Goal: Information Seeking & Learning: Learn about a topic

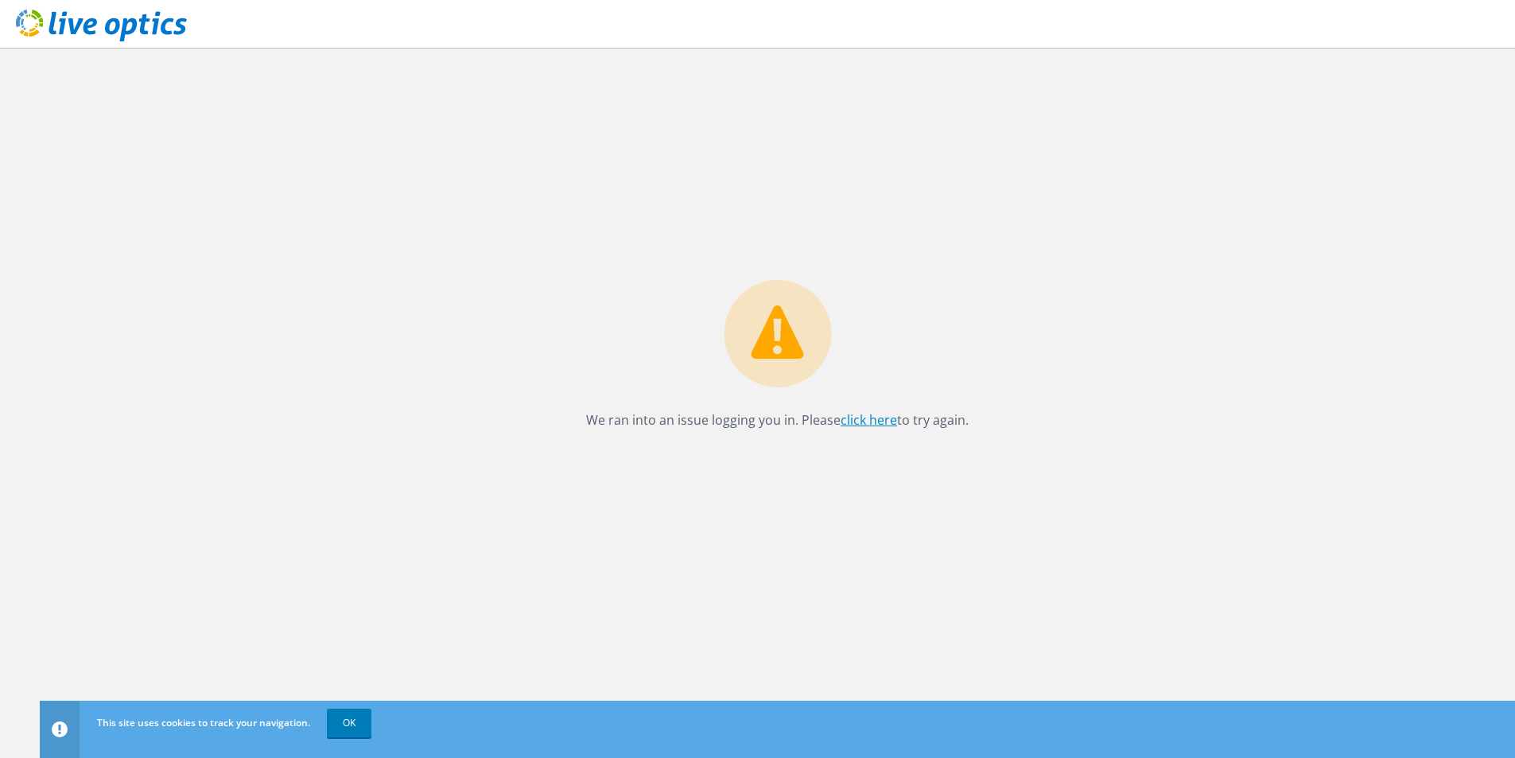
click at [871, 412] on link "click here" at bounding box center [868, 419] width 56 height 17
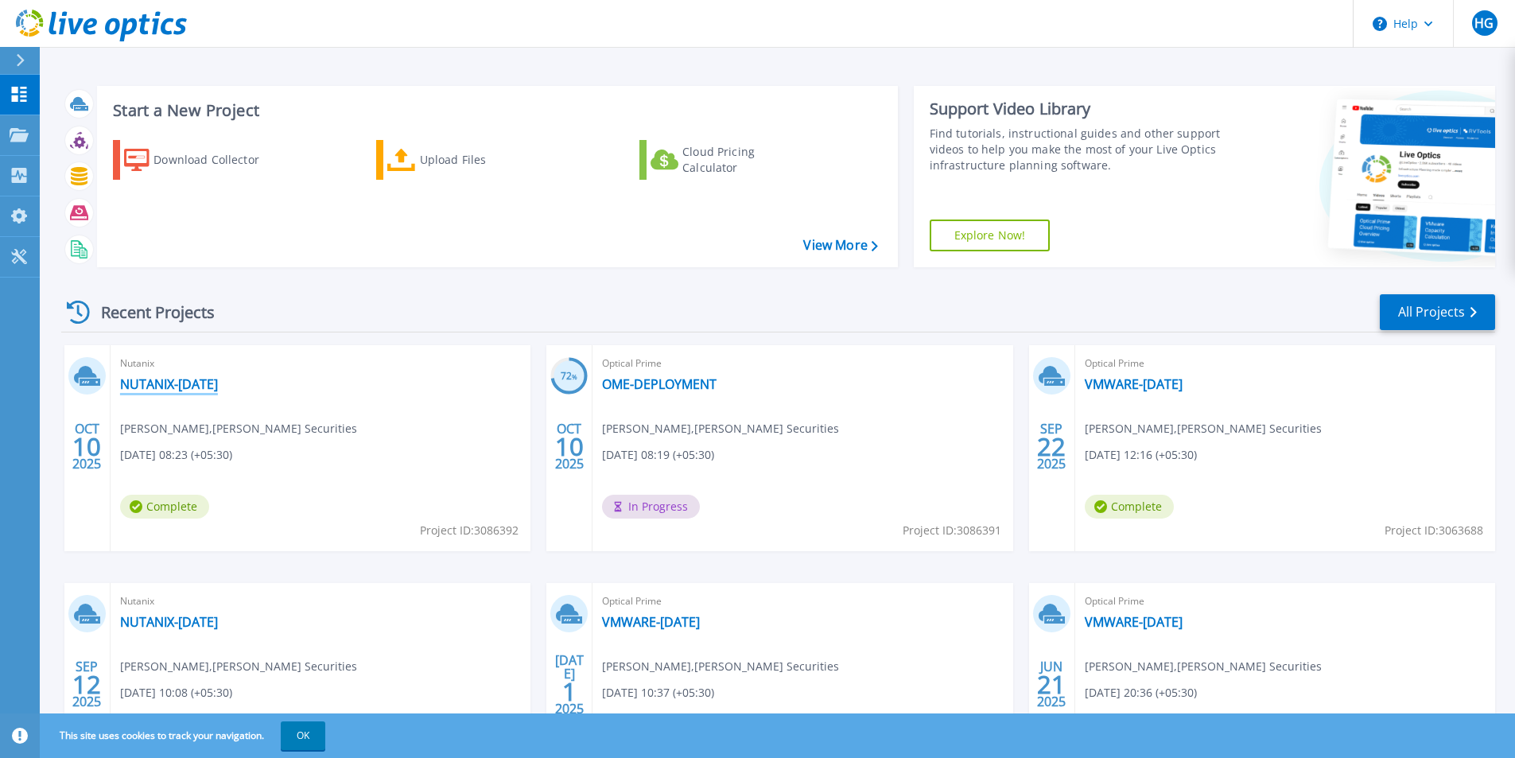
click at [165, 381] on link "NUTANIX-10OCT2025" at bounding box center [169, 384] width 98 height 16
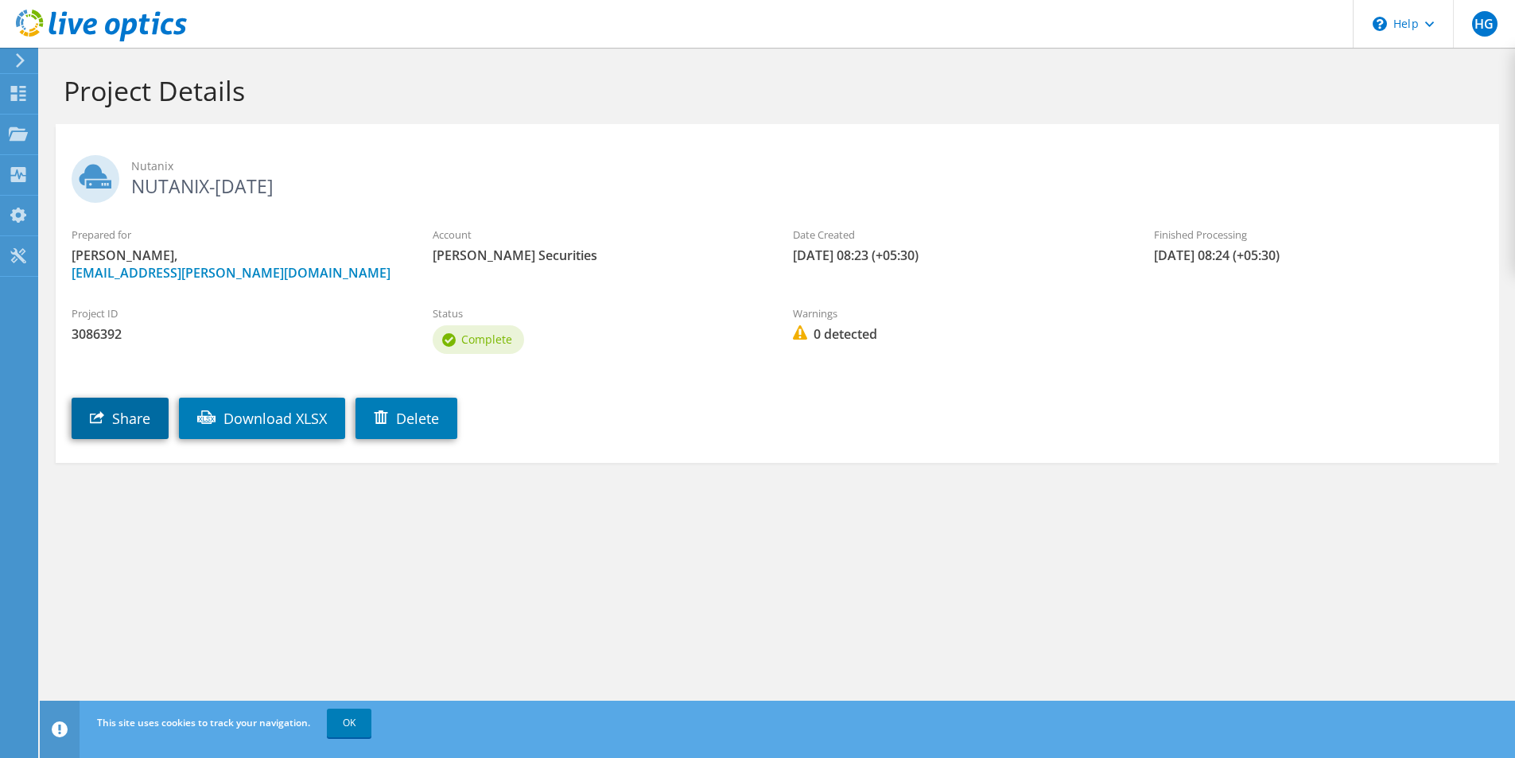
click at [119, 421] on link "Share" at bounding box center [120, 418] width 97 height 41
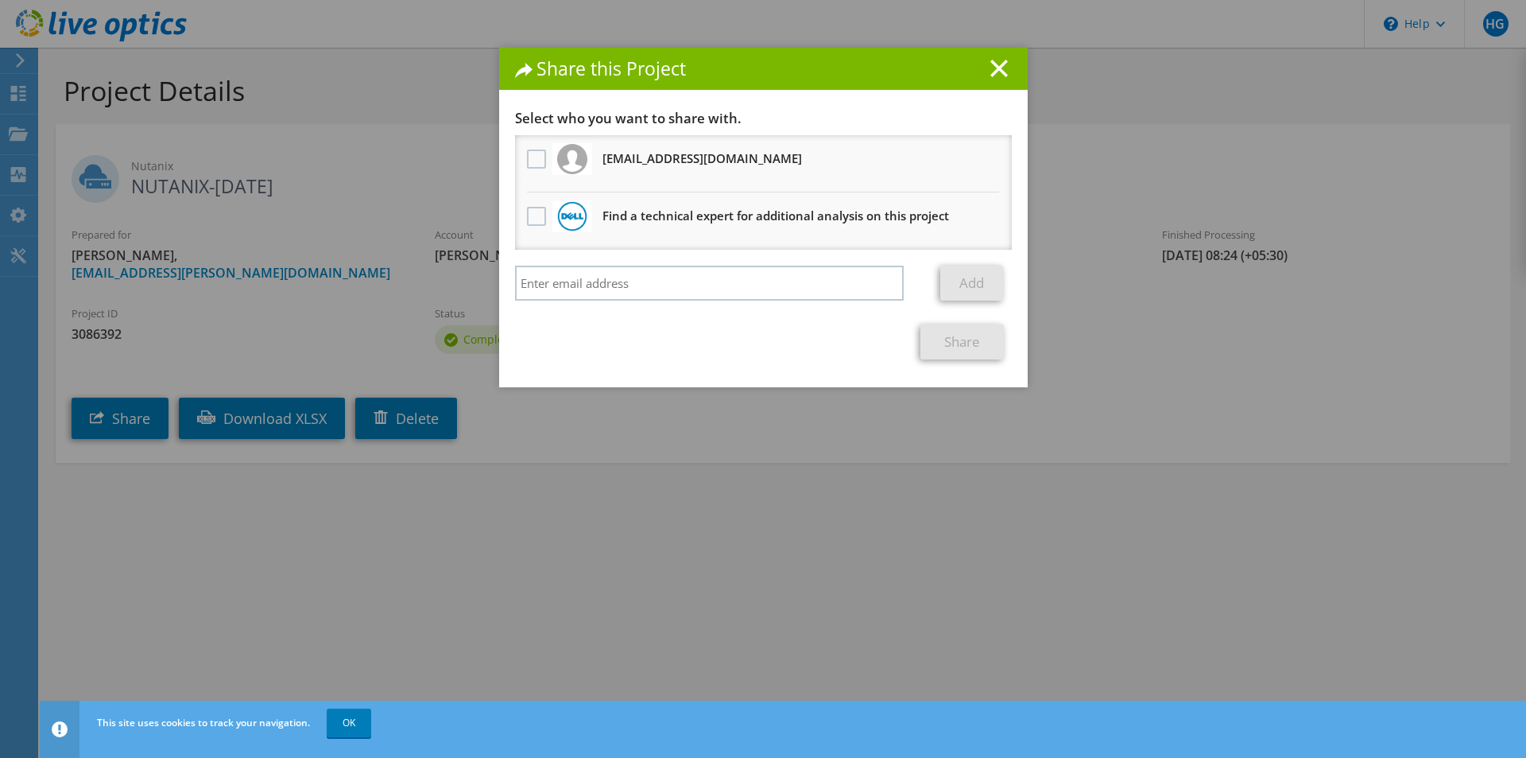
drag, startPoint x: 991, startPoint y: 71, endPoint x: 724, endPoint y: 116, distance: 270.2
click at [991, 72] on line at bounding box center [999, 68] width 16 height 16
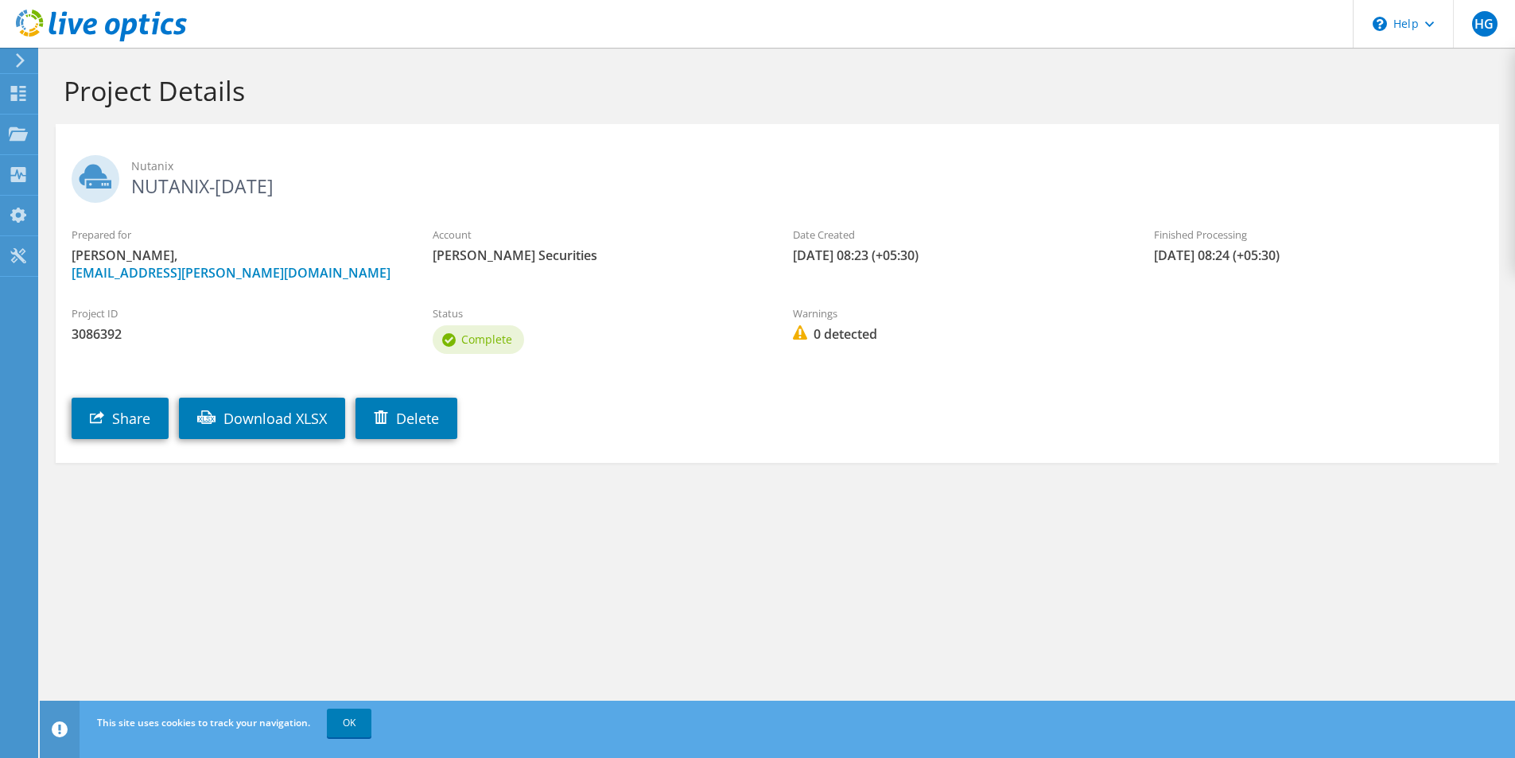
click at [99, 32] on icon at bounding box center [101, 26] width 171 height 33
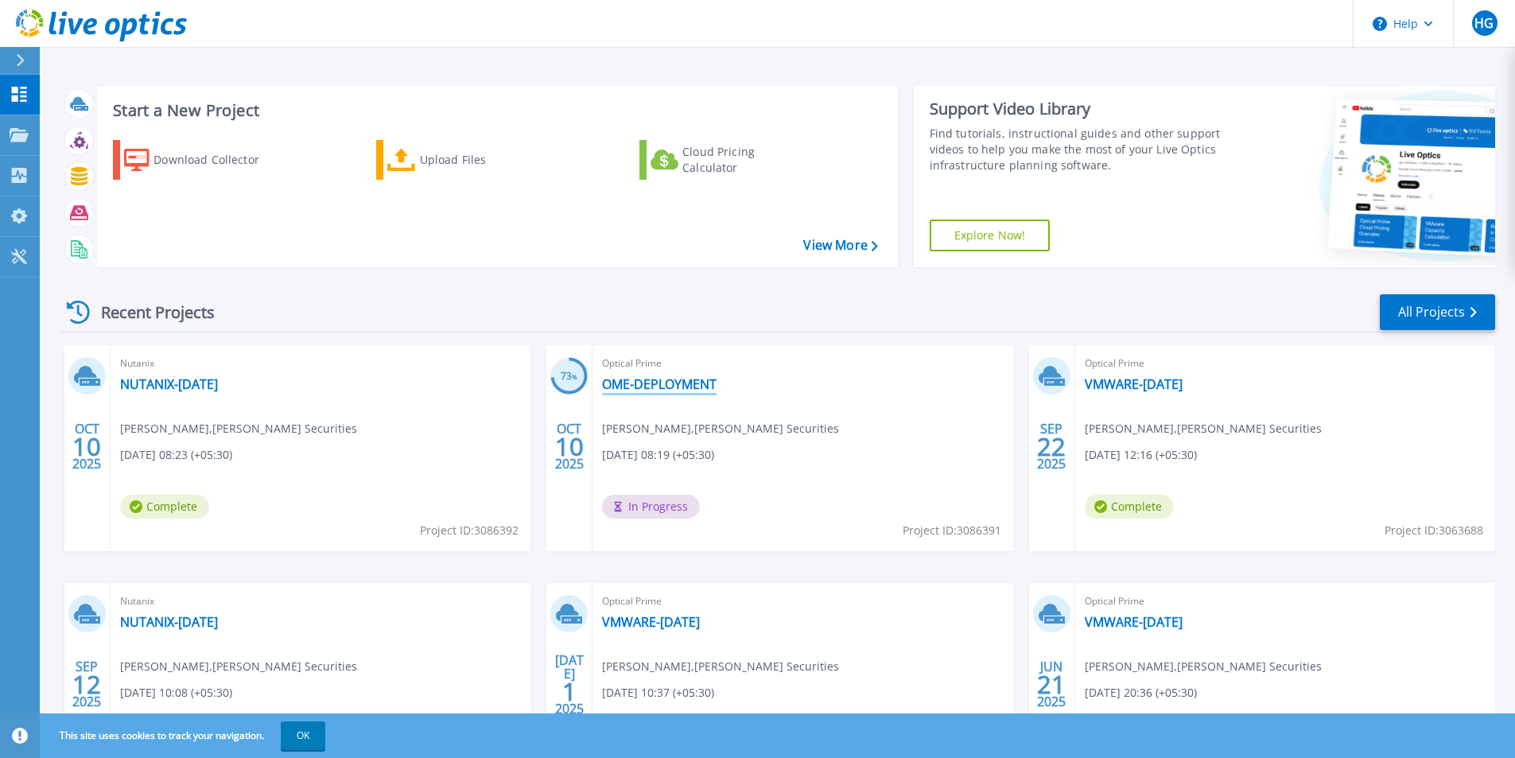
click at [681, 386] on link "OME-DEPLOYMENT" at bounding box center [659, 384] width 114 height 16
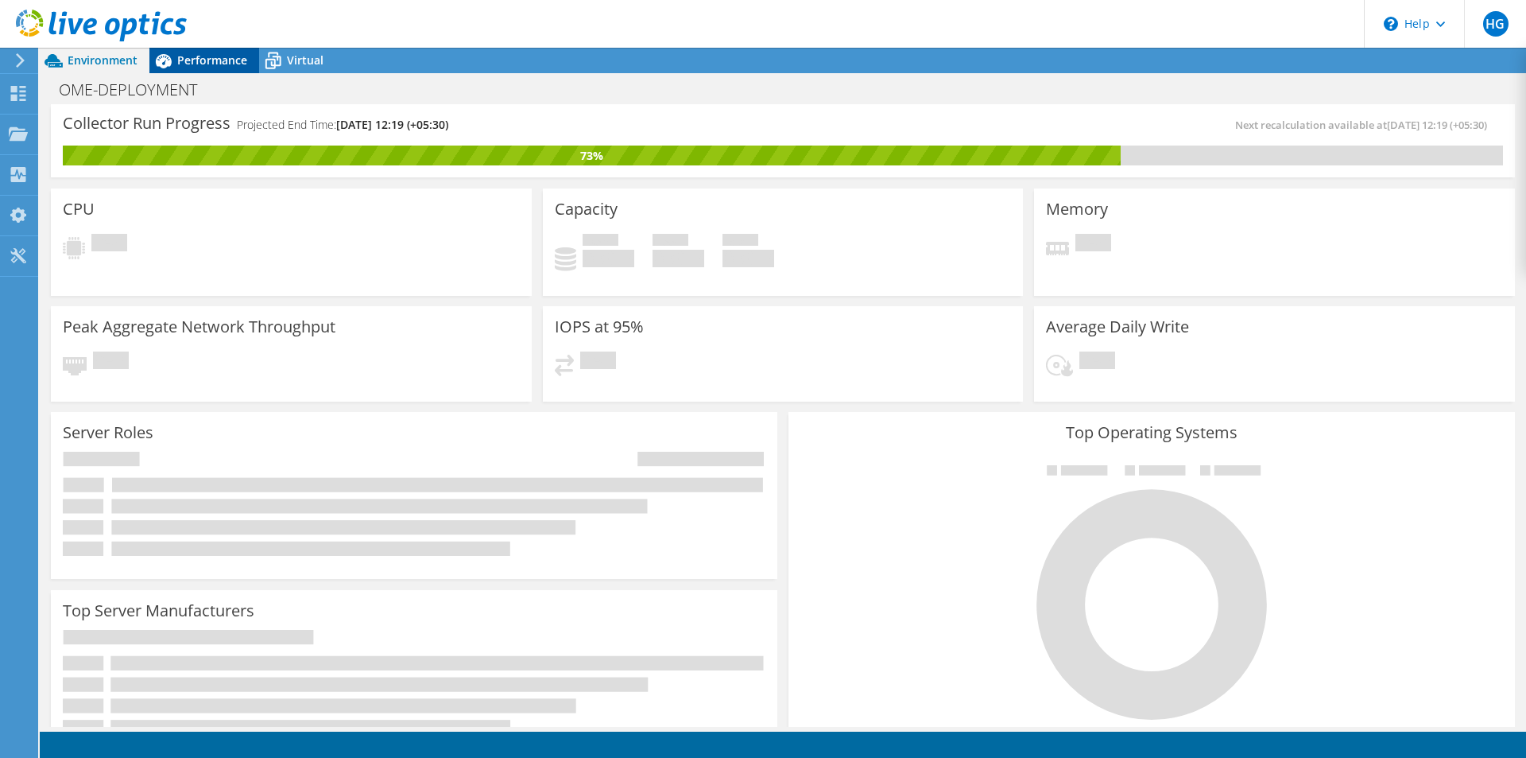
click at [204, 63] on span "Performance" at bounding box center [212, 59] width 70 height 15
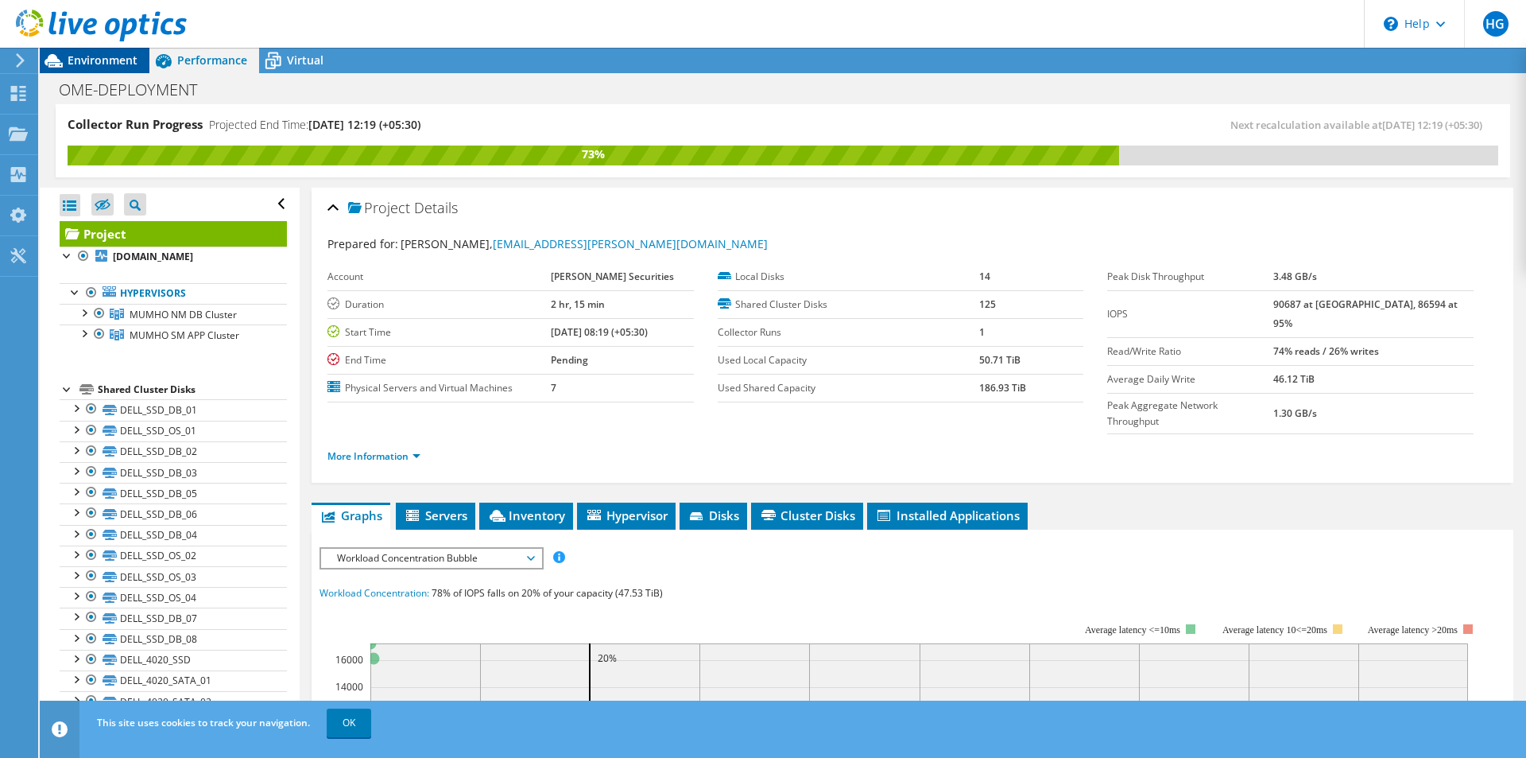
click at [68, 68] on div "Environment" at bounding box center [95, 60] width 110 height 25
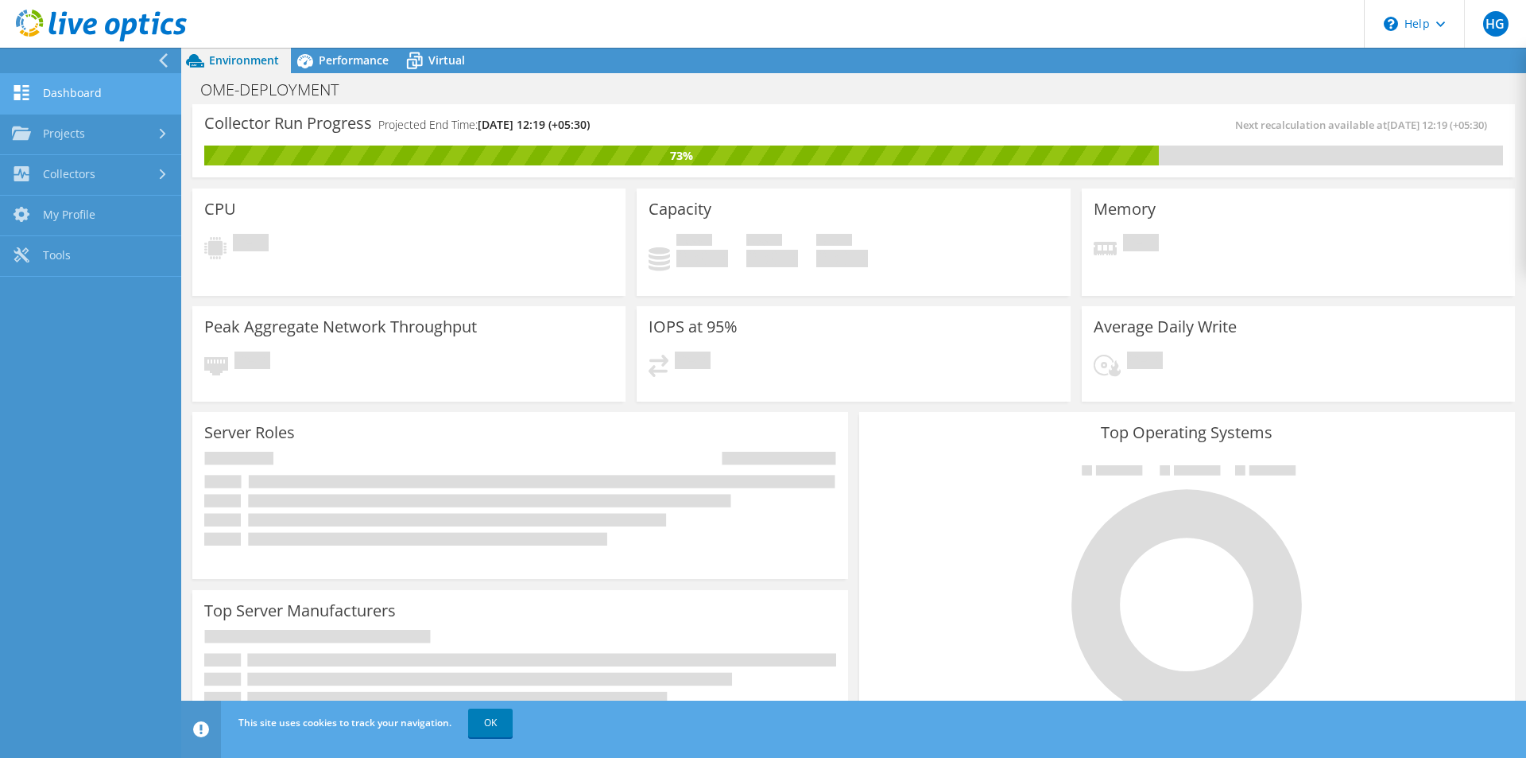
click at [72, 89] on link "Dashboard" at bounding box center [90, 94] width 181 height 41
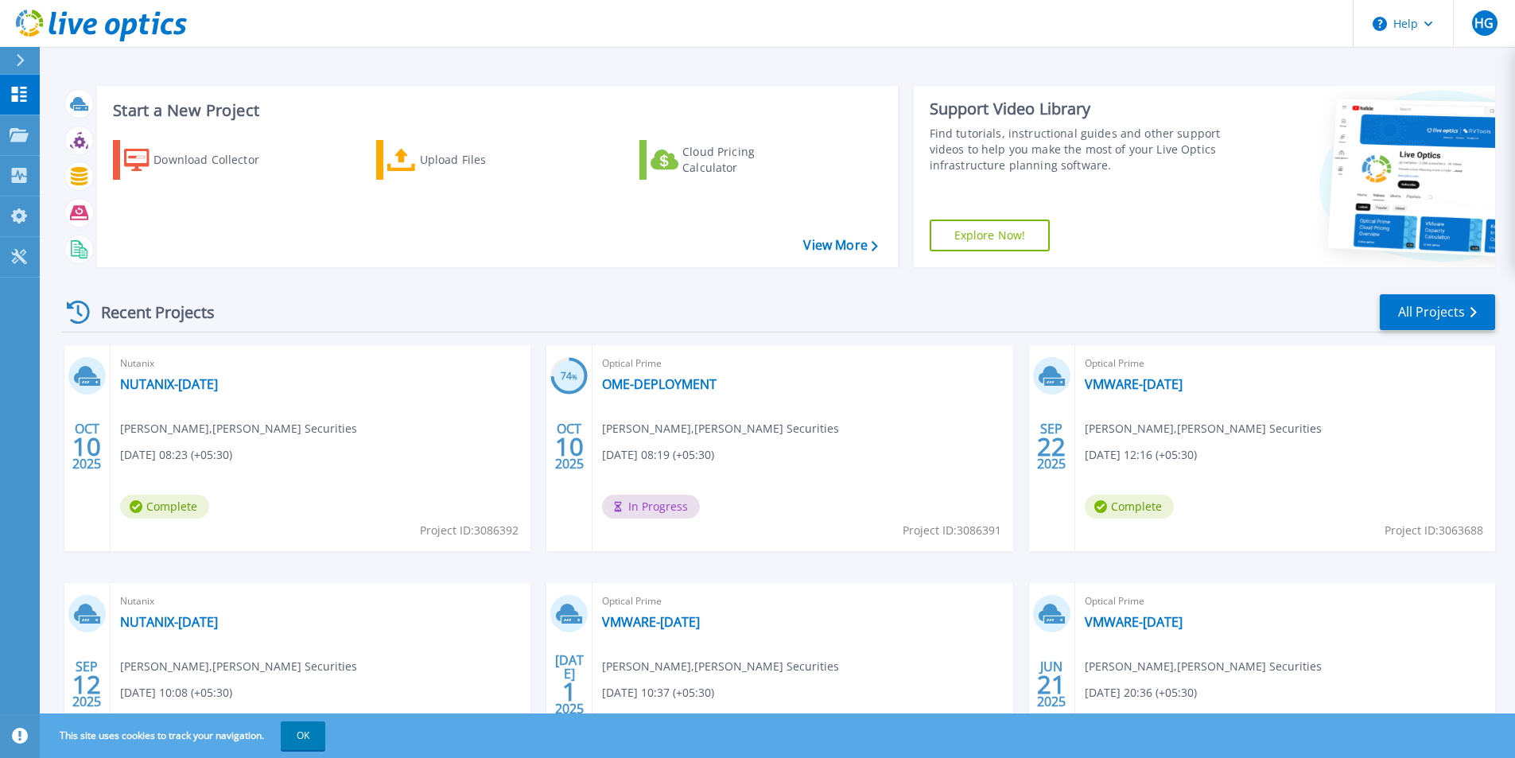
click at [123, 28] on icon at bounding box center [127, 29] width 17 height 23
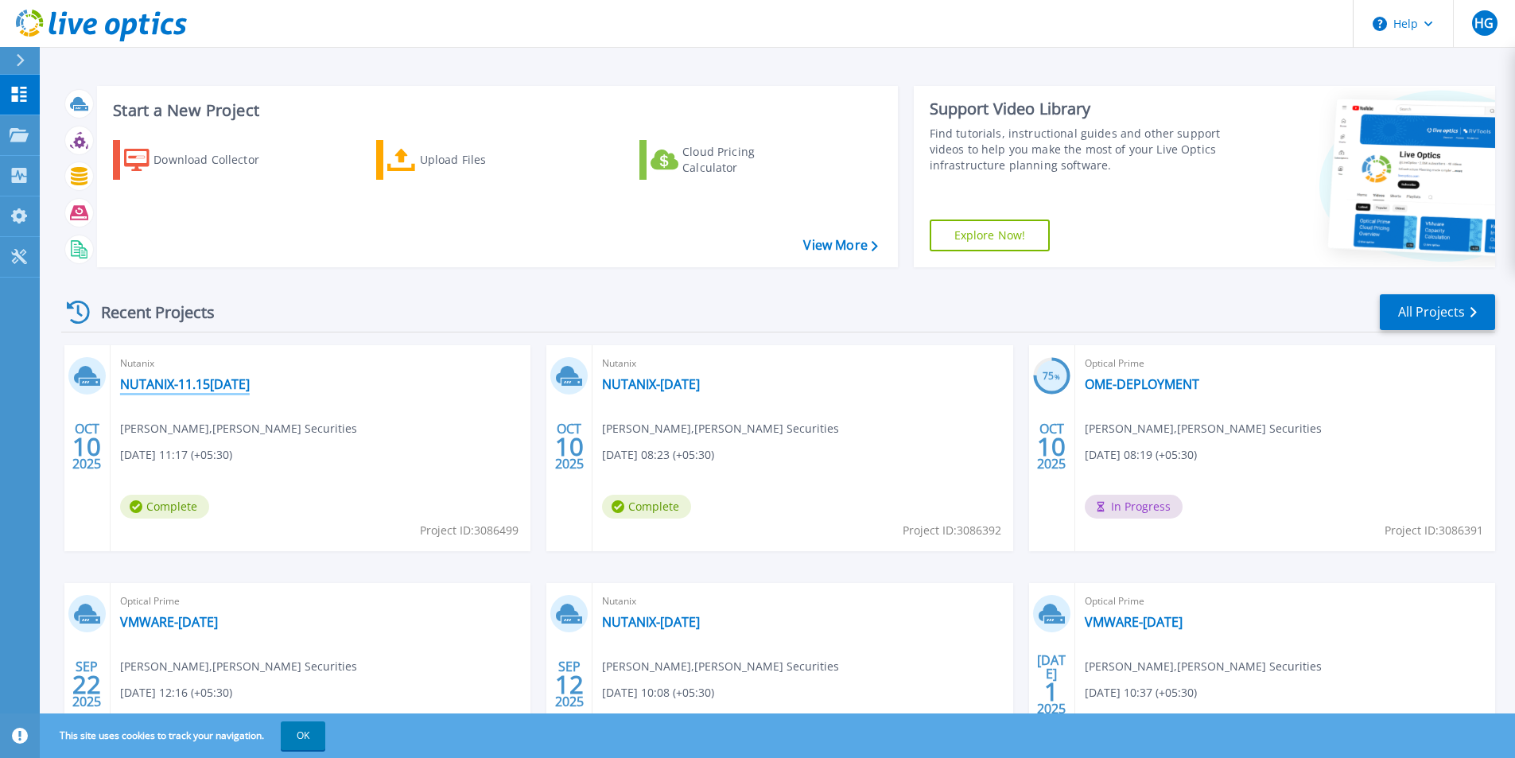
click at [211, 389] on link "NUTANIX-11.15[DATE]" at bounding box center [185, 384] width 130 height 16
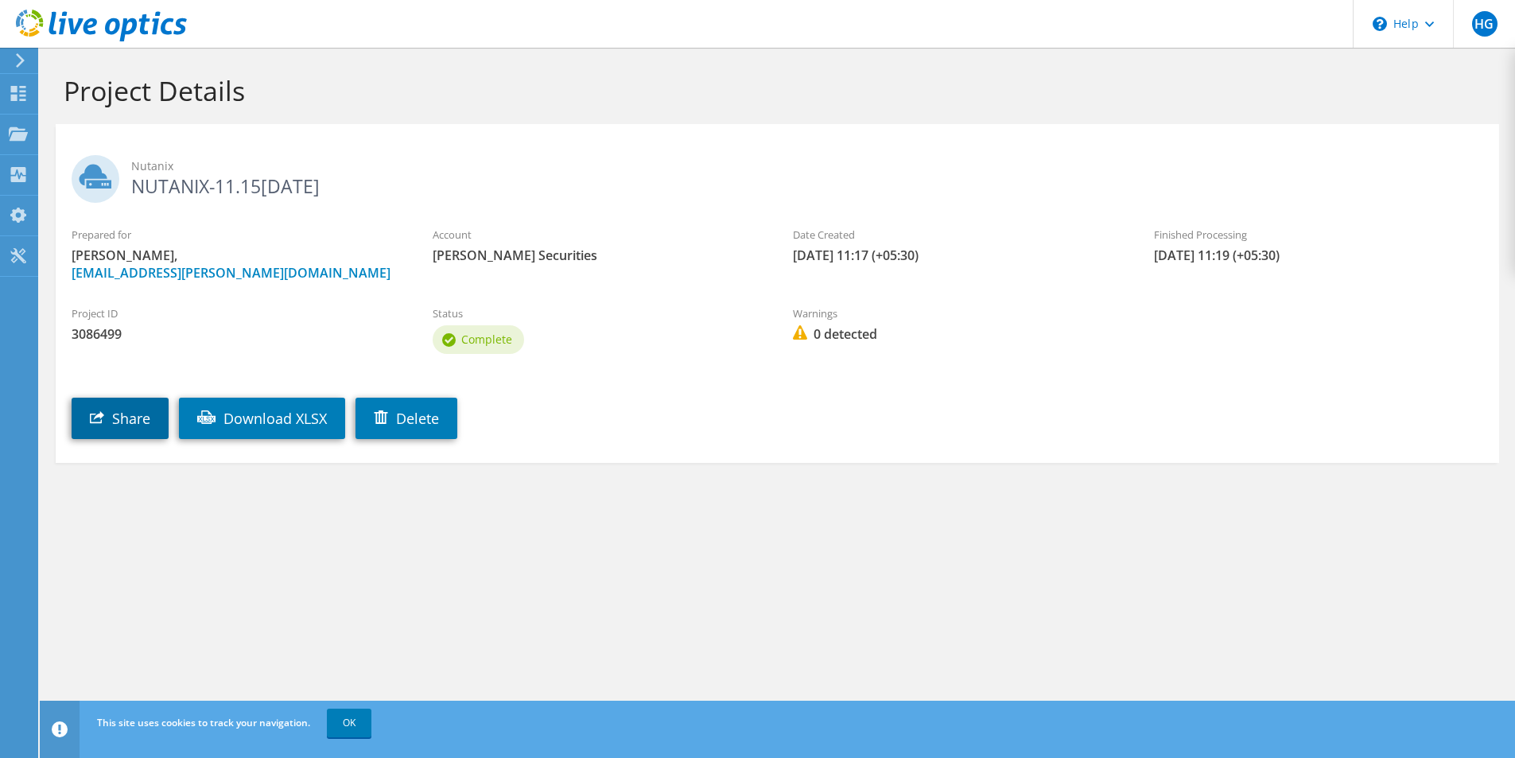
click at [134, 413] on link "Share" at bounding box center [120, 418] width 97 height 41
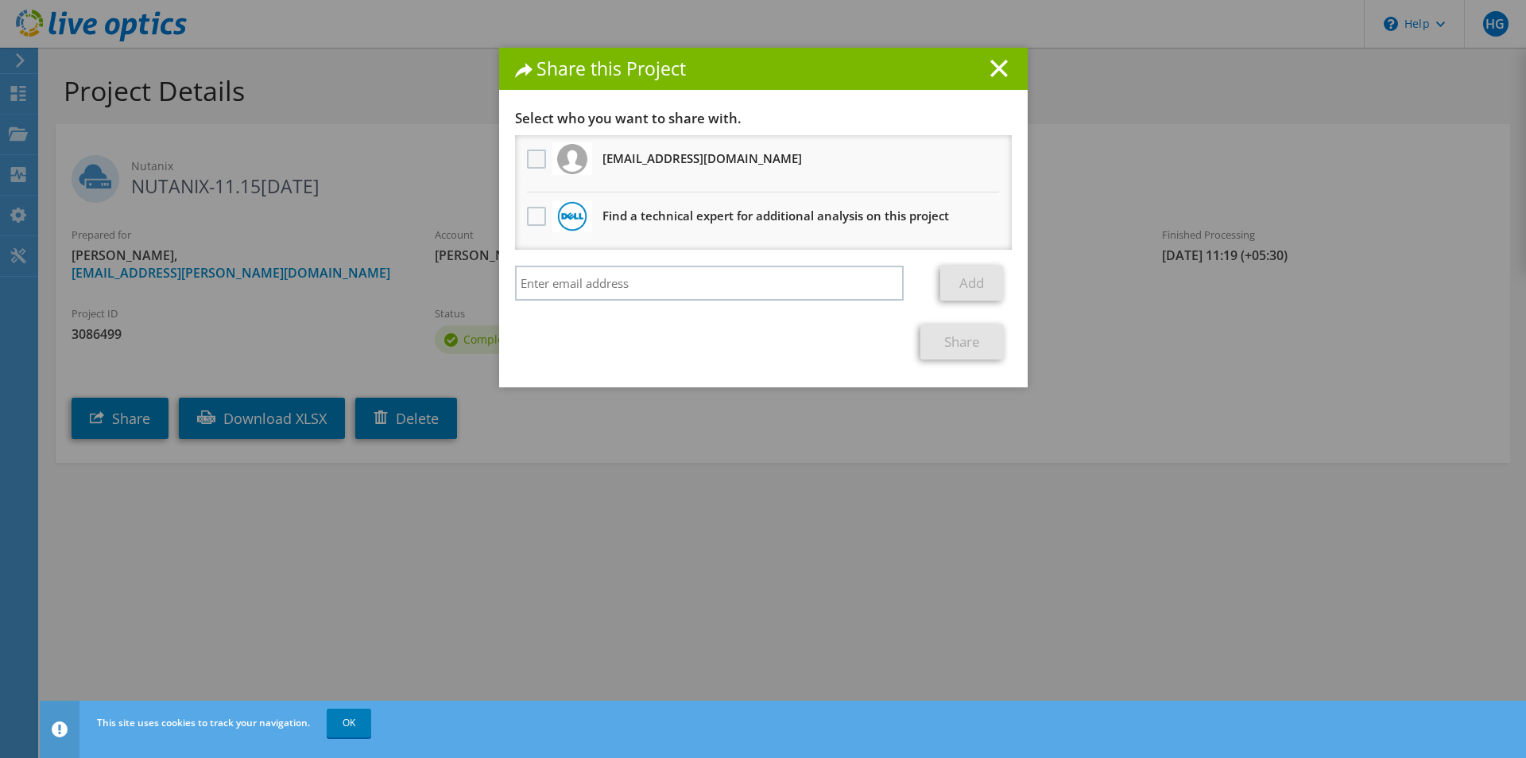
click at [527, 160] on label at bounding box center [538, 158] width 23 height 19
click at [0, 0] on input "checkbox" at bounding box center [0, 0] width 0 height 0
click at [991, 72] on line at bounding box center [999, 68] width 16 height 16
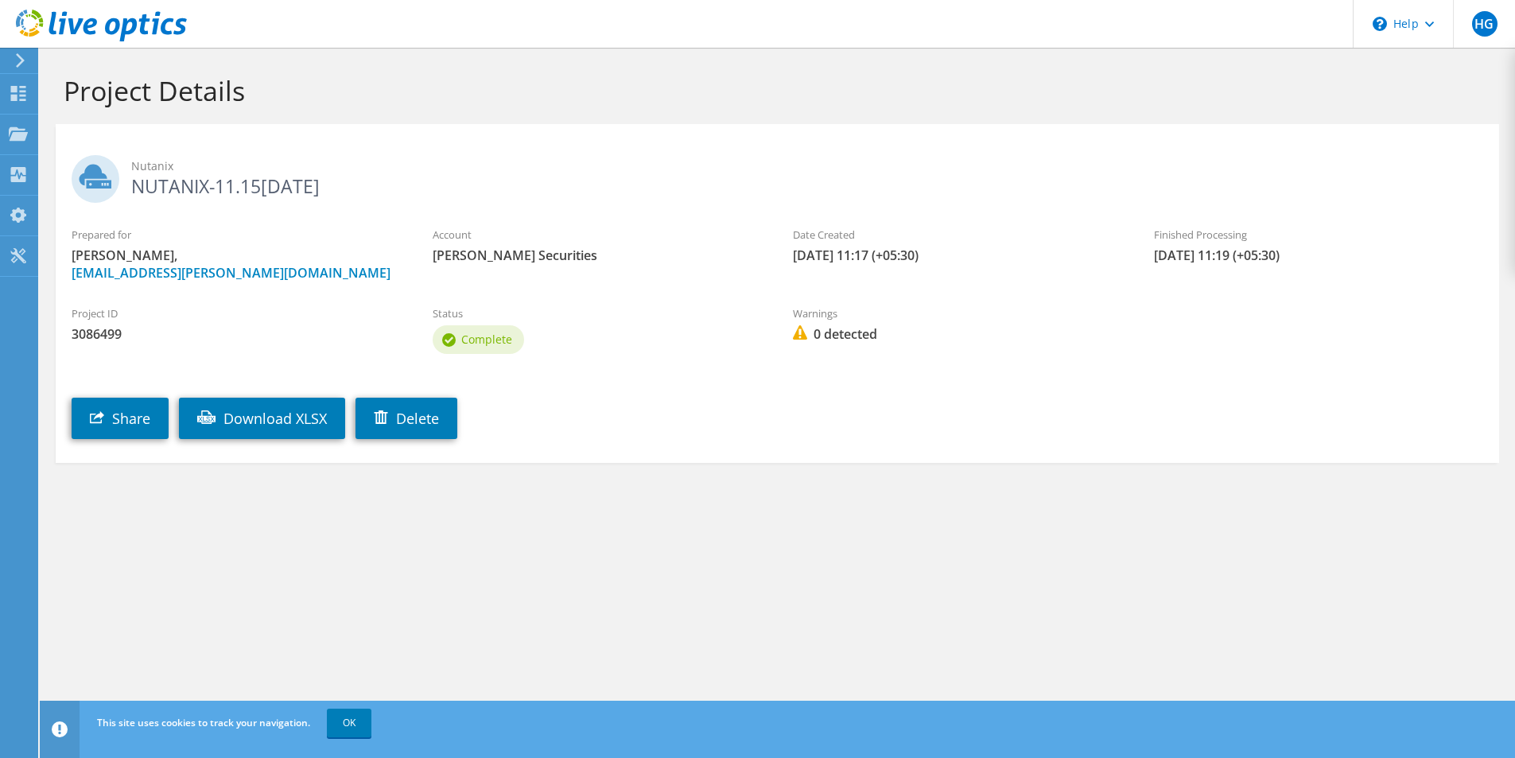
click at [31, 24] on icon at bounding box center [101, 26] width 171 height 33
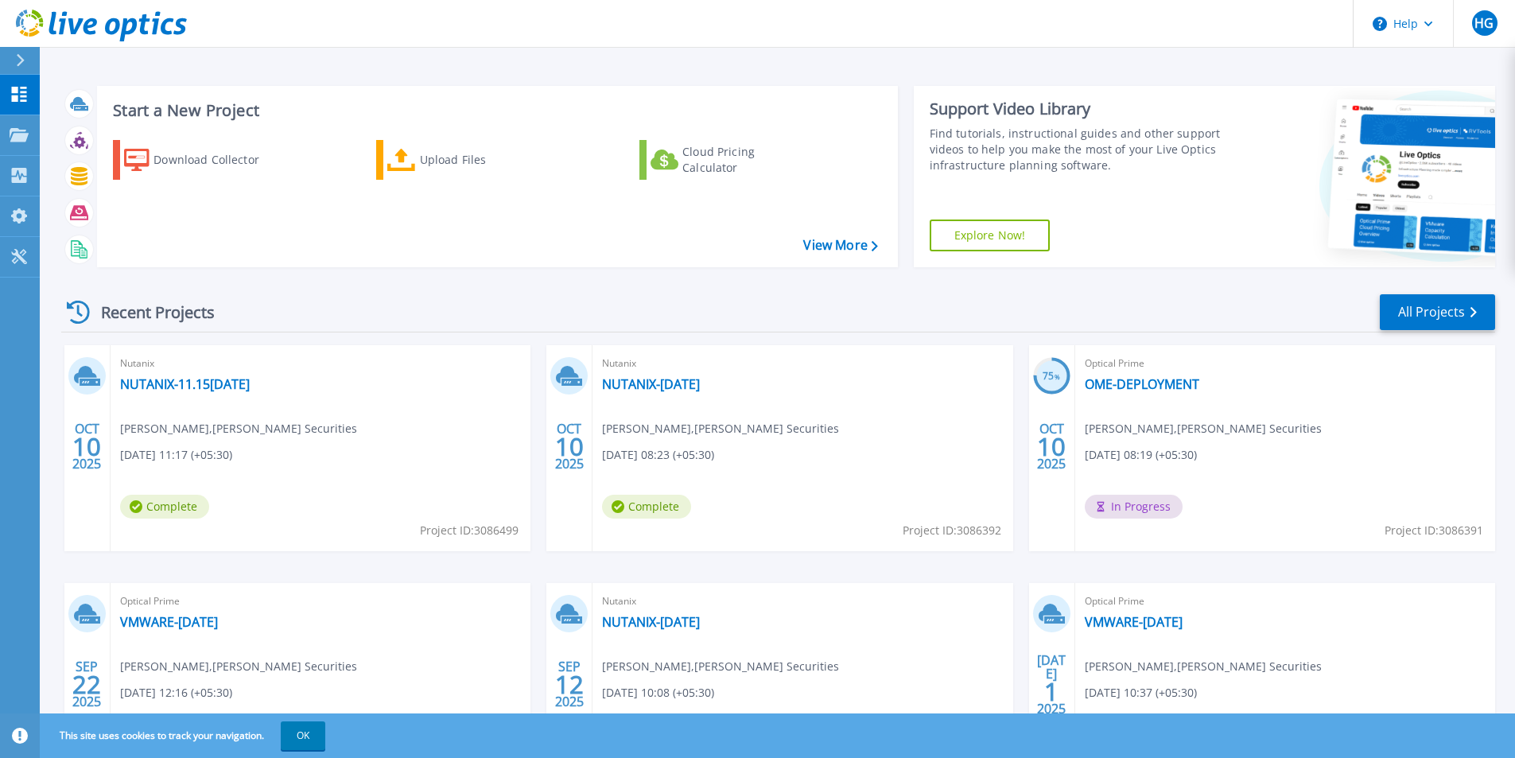
scroll to position [80, 0]
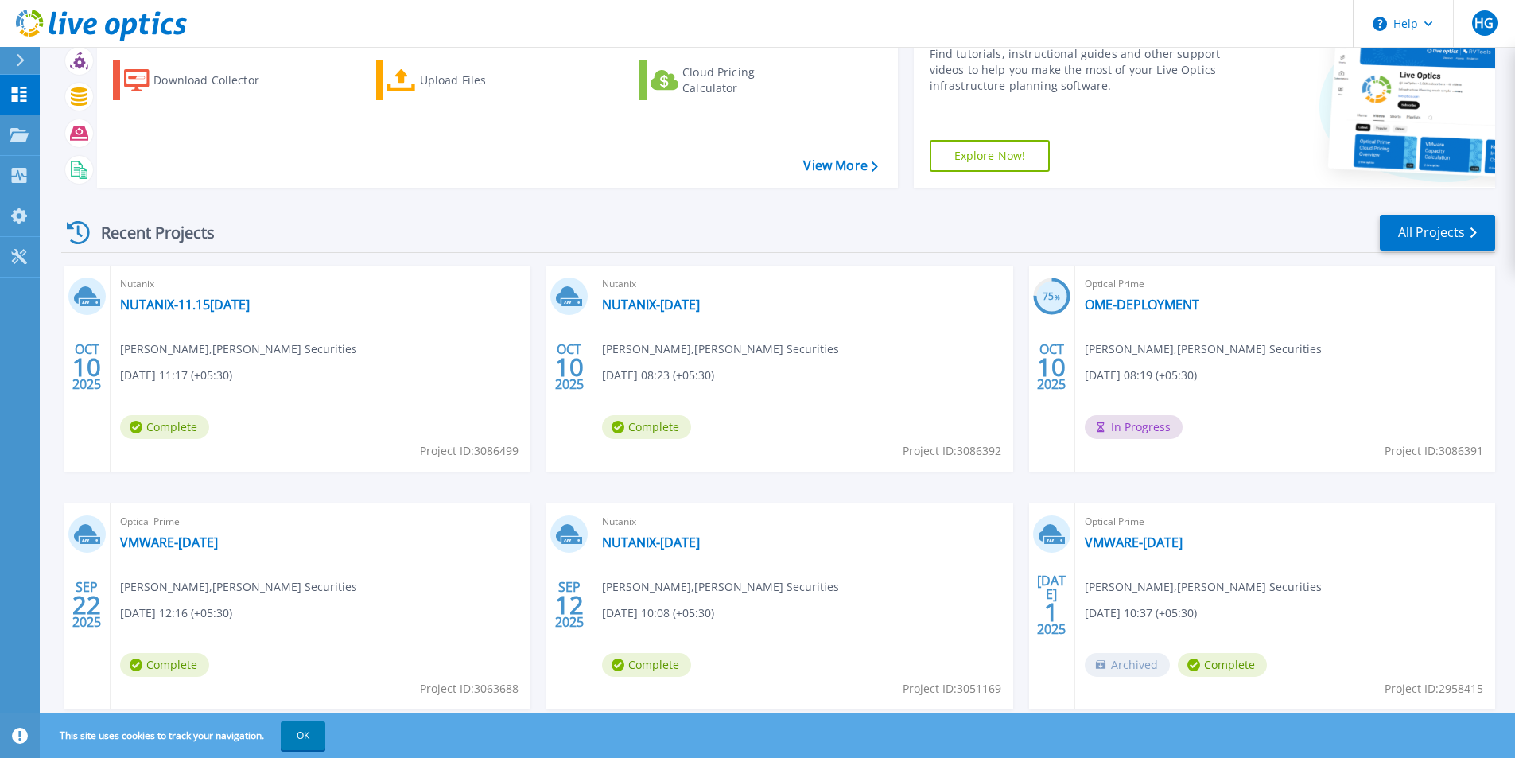
click at [567, 233] on div "Recent Projects All Projects" at bounding box center [777, 233] width 1433 height 40
click at [628, 305] on link "NUTANIX-[DATE]" at bounding box center [651, 305] width 98 height 16
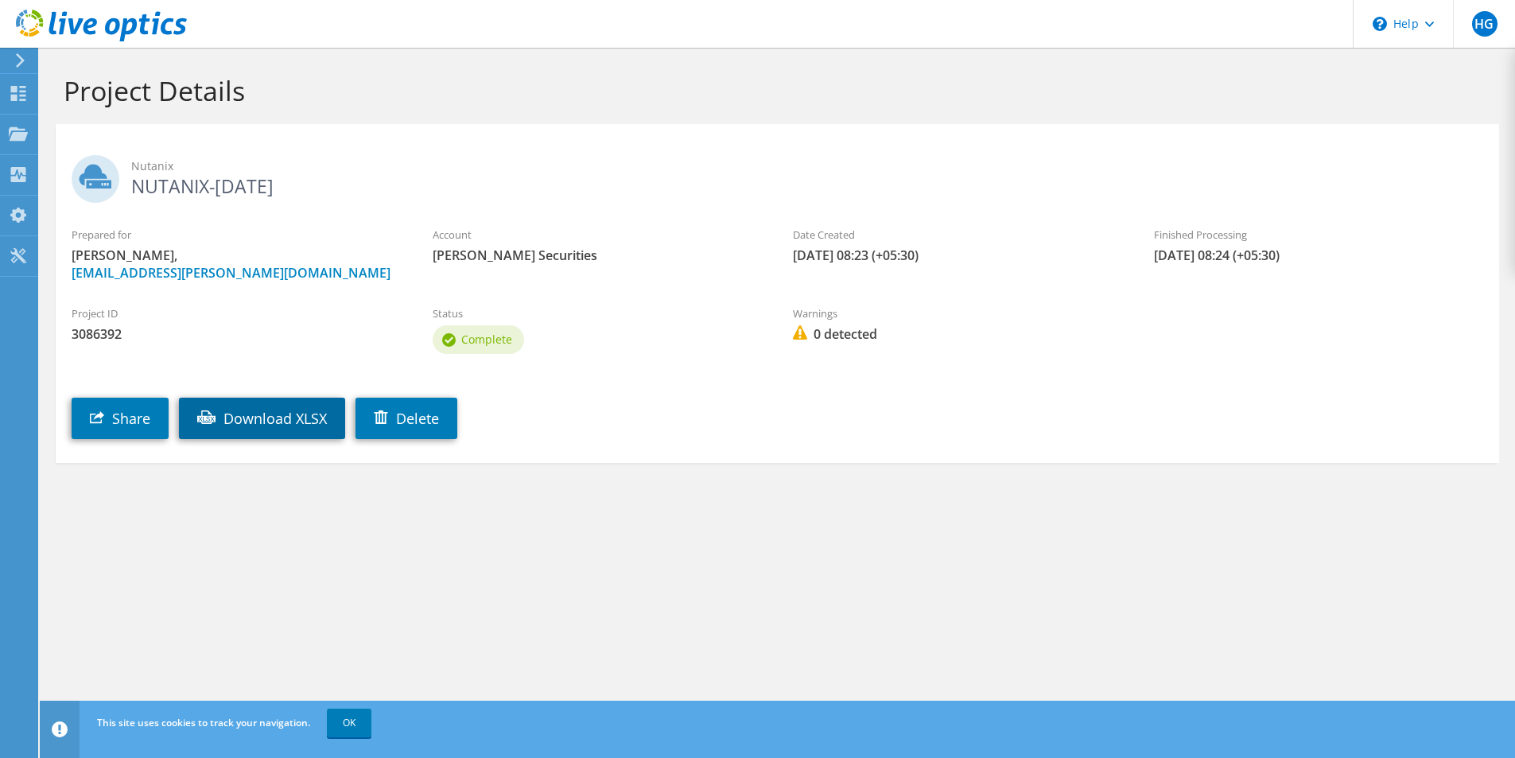
click at [235, 423] on link "Download XLSX" at bounding box center [262, 418] width 166 height 41
click at [930, 449] on section "Nutanix NUTANIX-10OCT2025 Prepared for Hemant Gandhi, hemantgandhi@rathi.com Ac…" at bounding box center [777, 293] width 1443 height 339
click at [81, 17] on icon at bounding box center [101, 26] width 171 height 33
click at [39, 90] on div "Dashboard" at bounding box center [74, 94] width 75 height 40
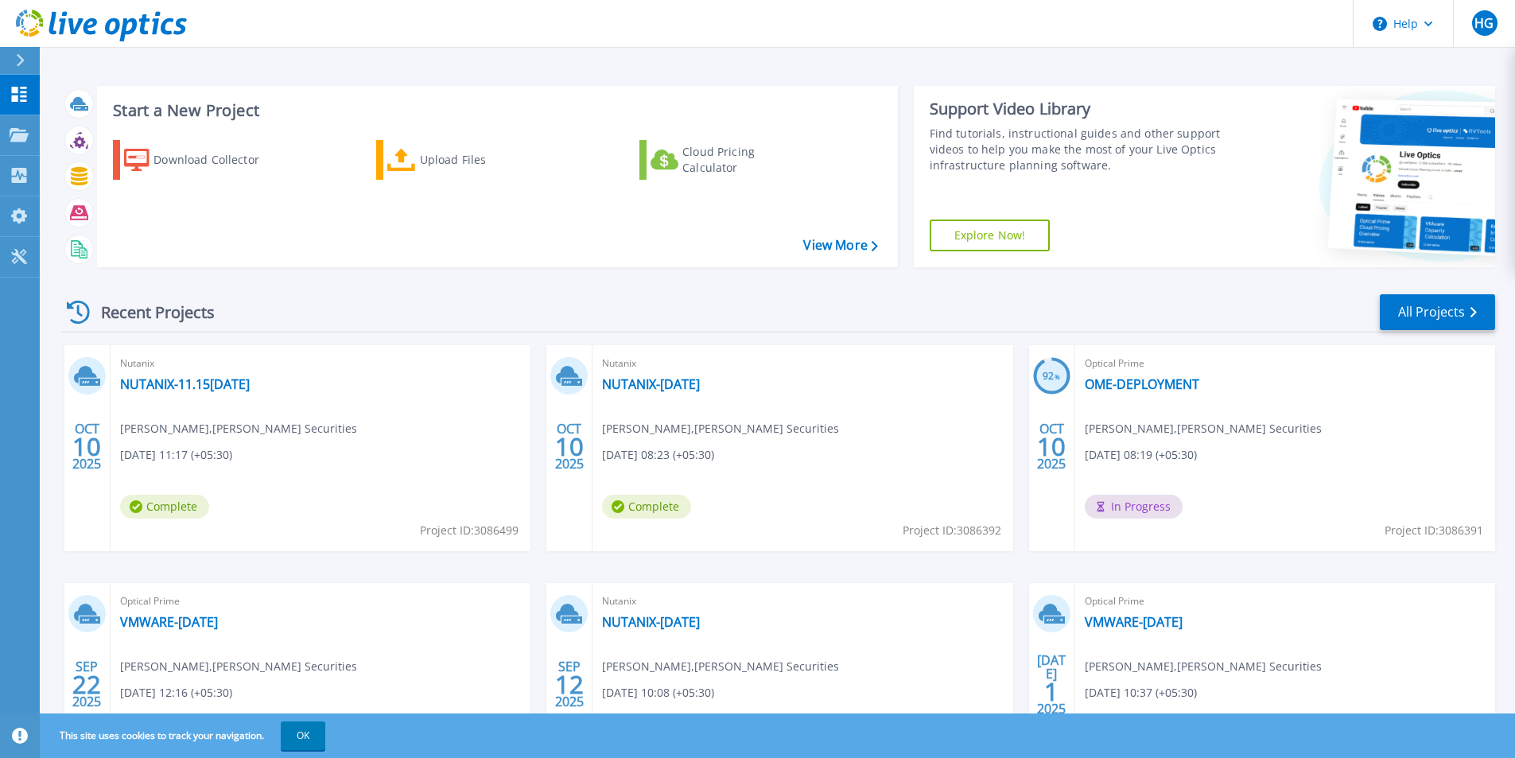
click at [1058, 379] on span "%" at bounding box center [1057, 376] width 6 height 9
click at [1108, 386] on link "OME-DEPLOYMENT" at bounding box center [1141, 384] width 114 height 16
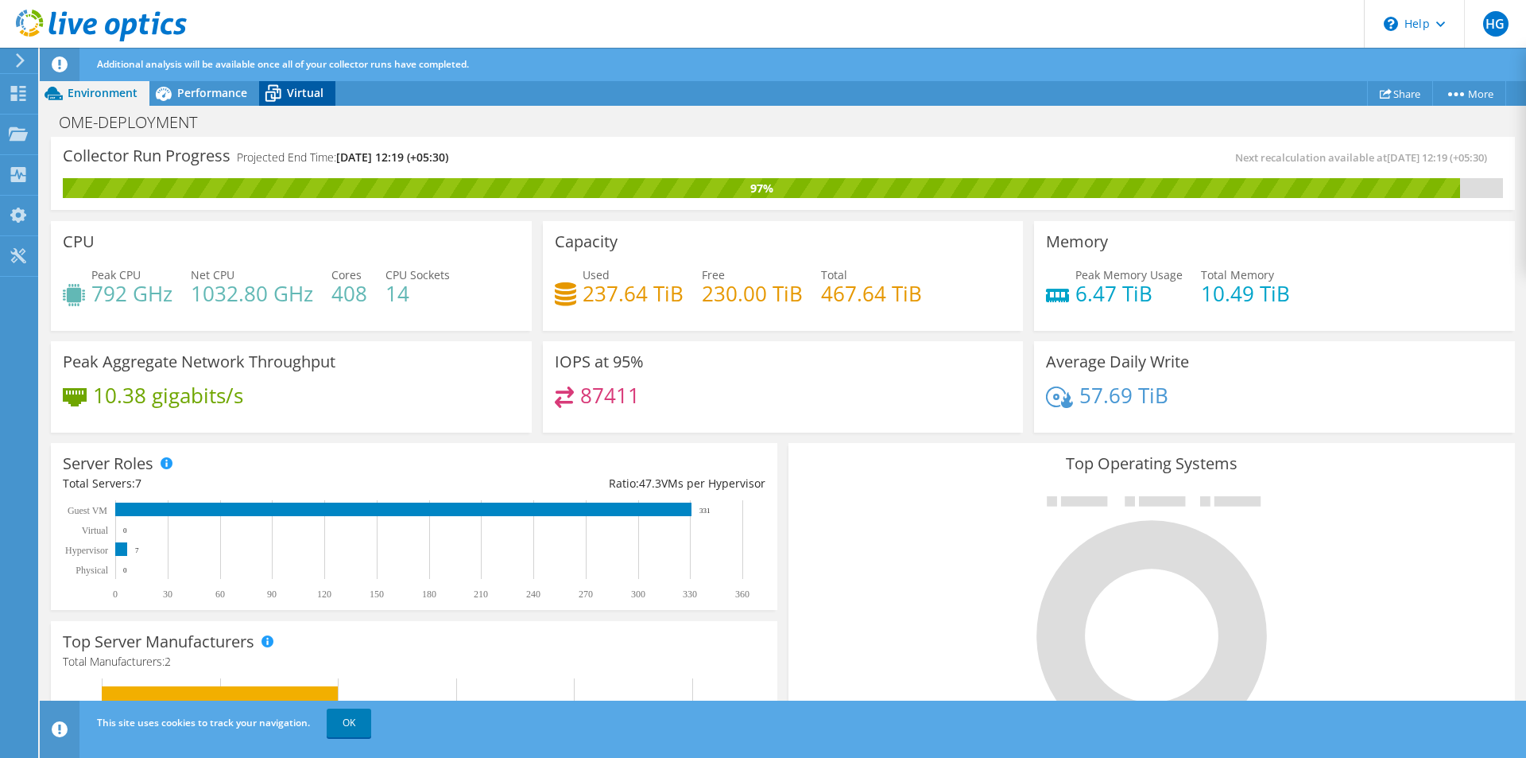
click at [287, 91] on span "Virtual" at bounding box center [305, 92] width 37 height 15
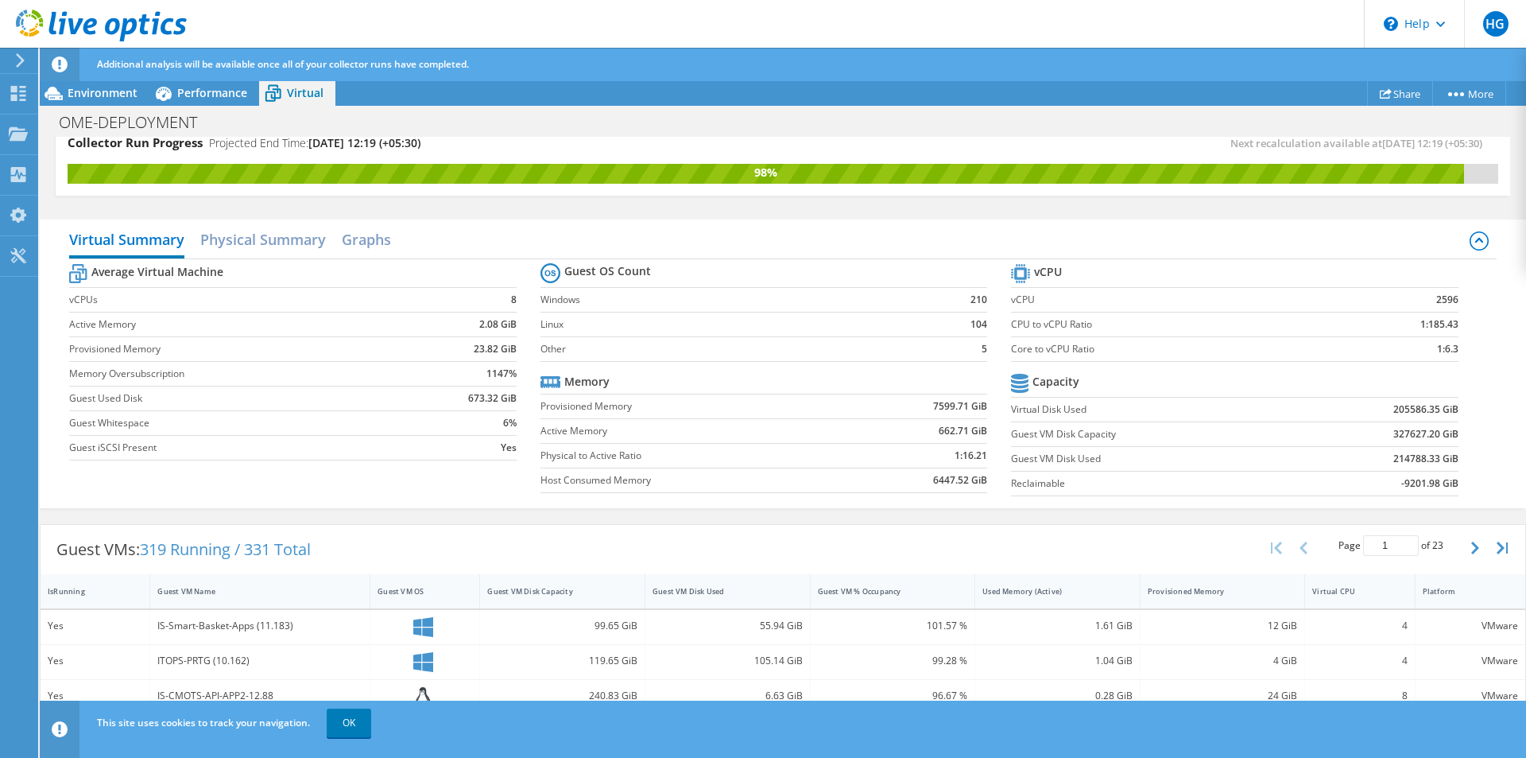
scroll to position [407, 0]
click at [1073, 36] on header "HG End User Hemant Gandhi hemantgandhi@rathi.com Anand Rathi Securities My Prof…" at bounding box center [763, 24] width 1526 height 48
click at [894, 16] on header "HG End User Hemant Gandhi hemantgandhi@rathi.com Anand Rathi Securities My Prof…" at bounding box center [763, 24] width 1526 height 48
click at [85, 31] on use at bounding box center [101, 26] width 171 height 32
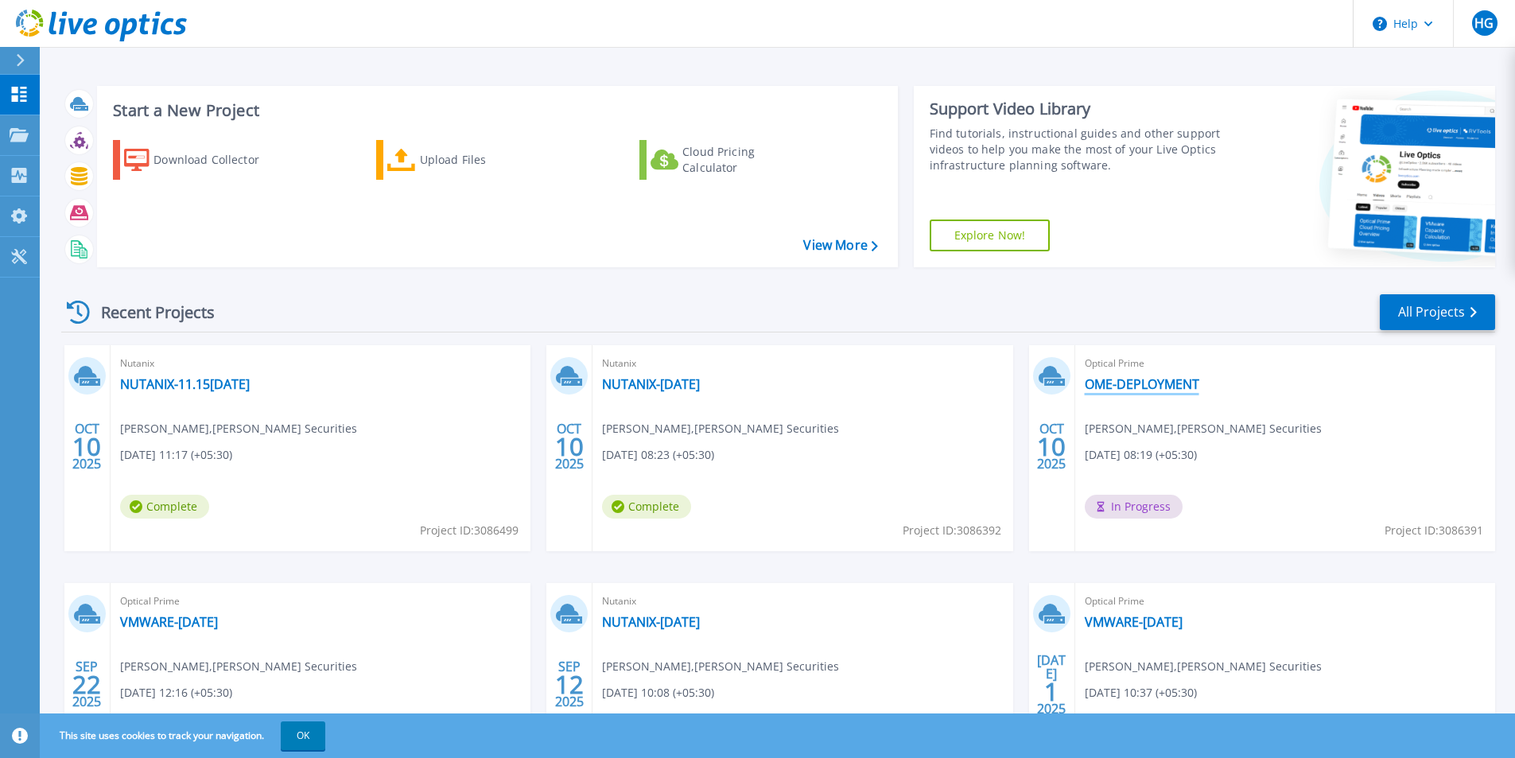
click at [1151, 386] on link "OME-DEPLOYMENT" at bounding box center [1141, 384] width 114 height 16
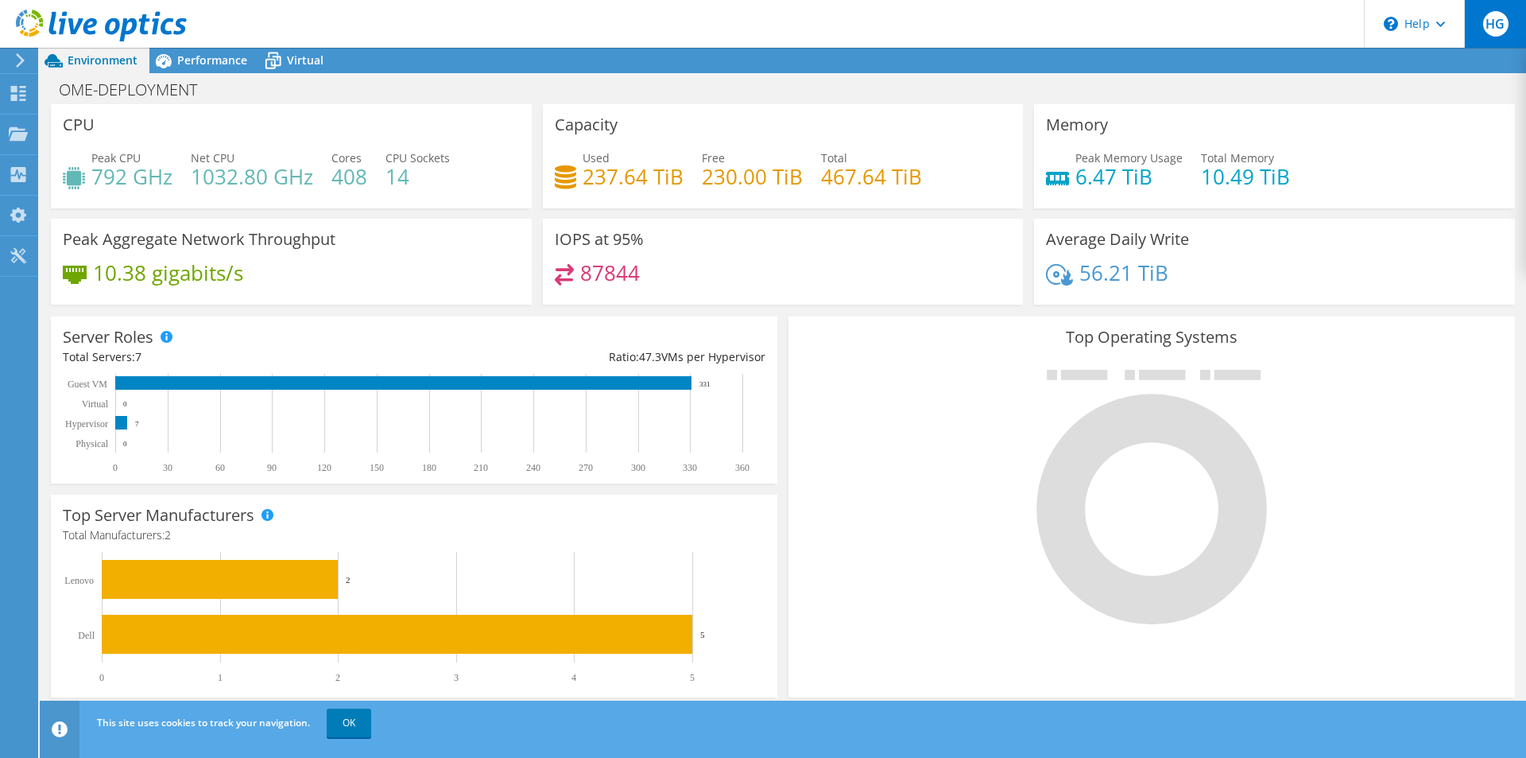
click at [1506, 22] on span "HG" at bounding box center [1496, 23] width 25 height 25
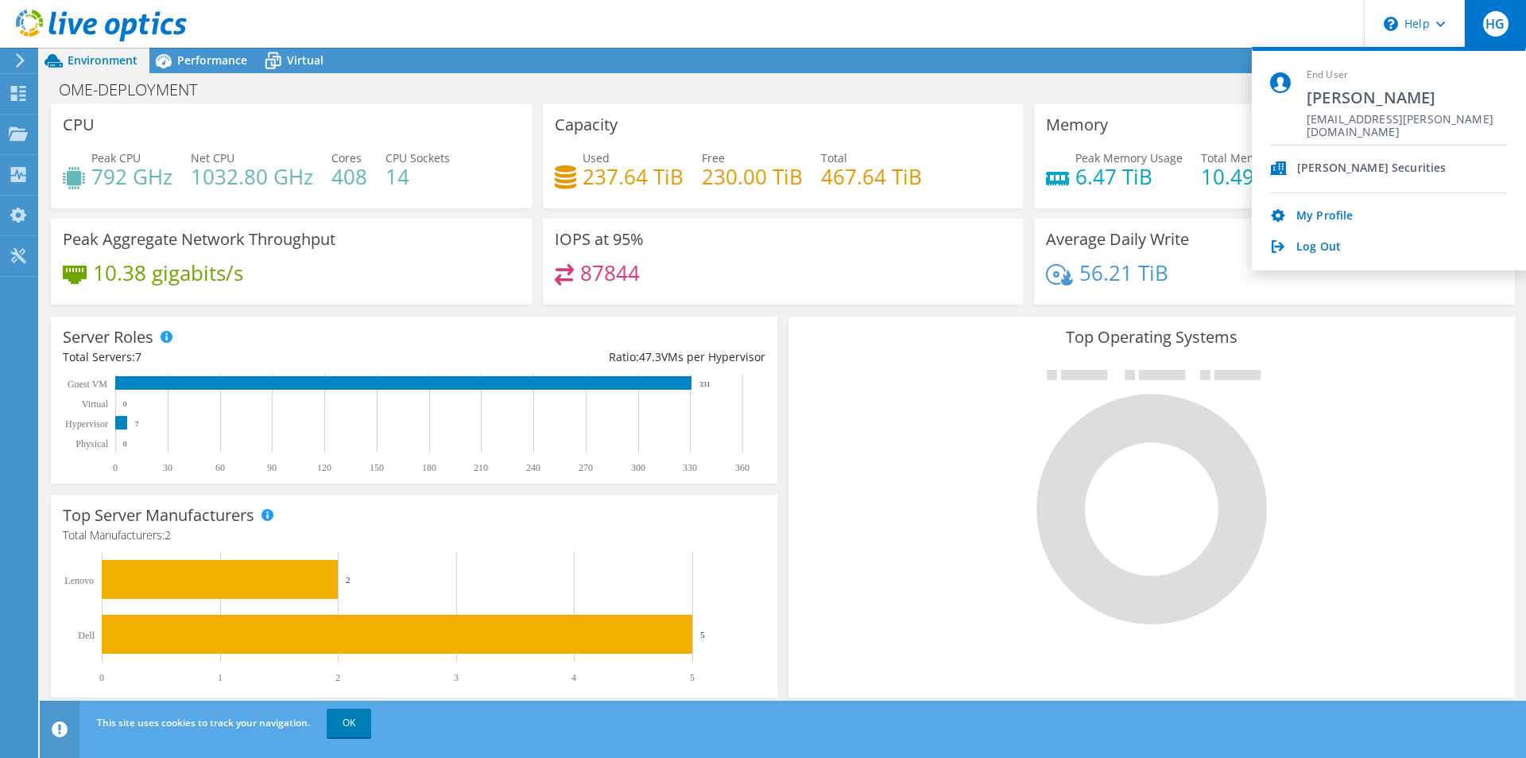
click at [1343, 306] on div "Average Daily Write 56.21 TiB" at bounding box center [1275, 267] width 492 height 97
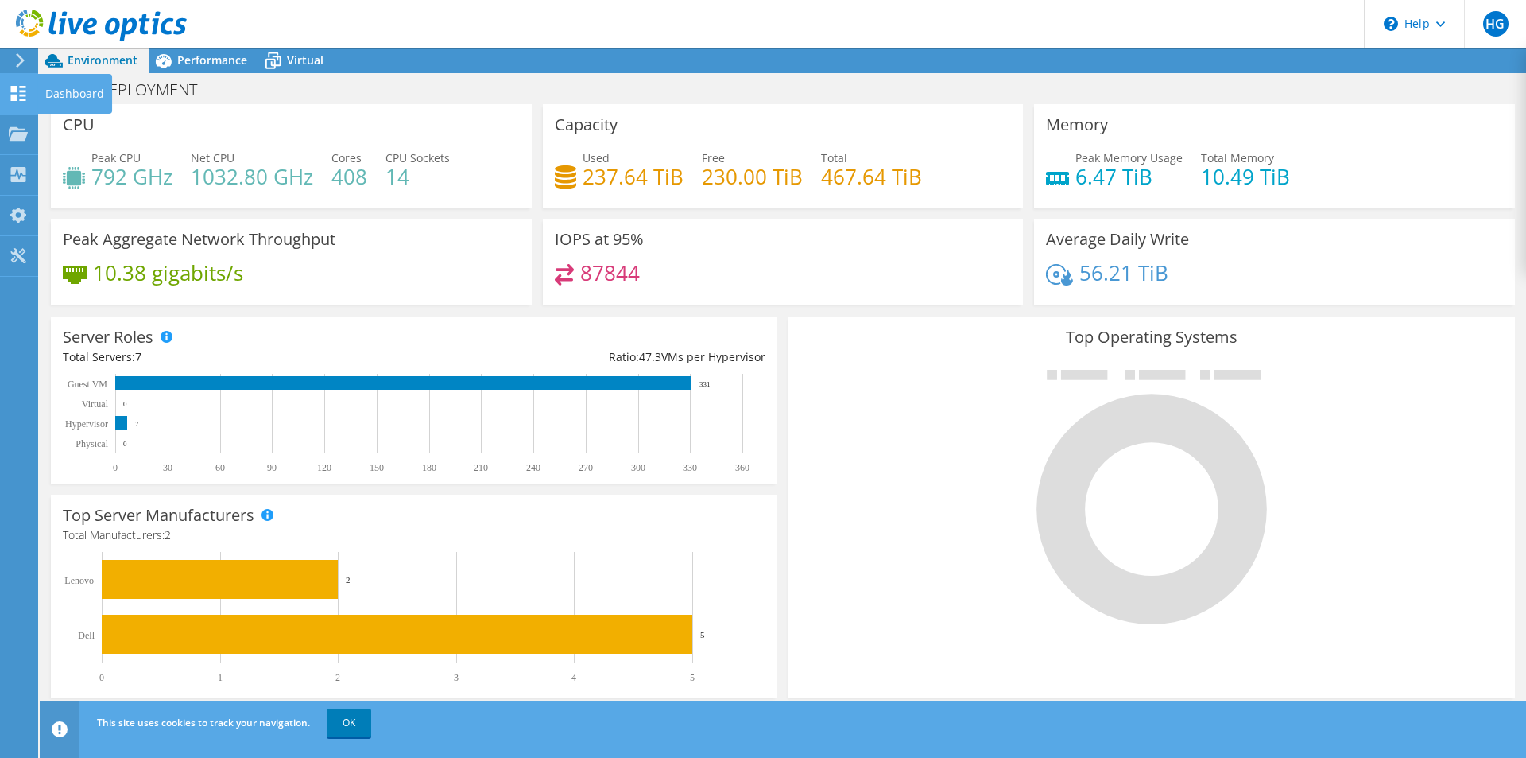
click at [53, 89] on div "Dashboard" at bounding box center [74, 94] width 75 height 40
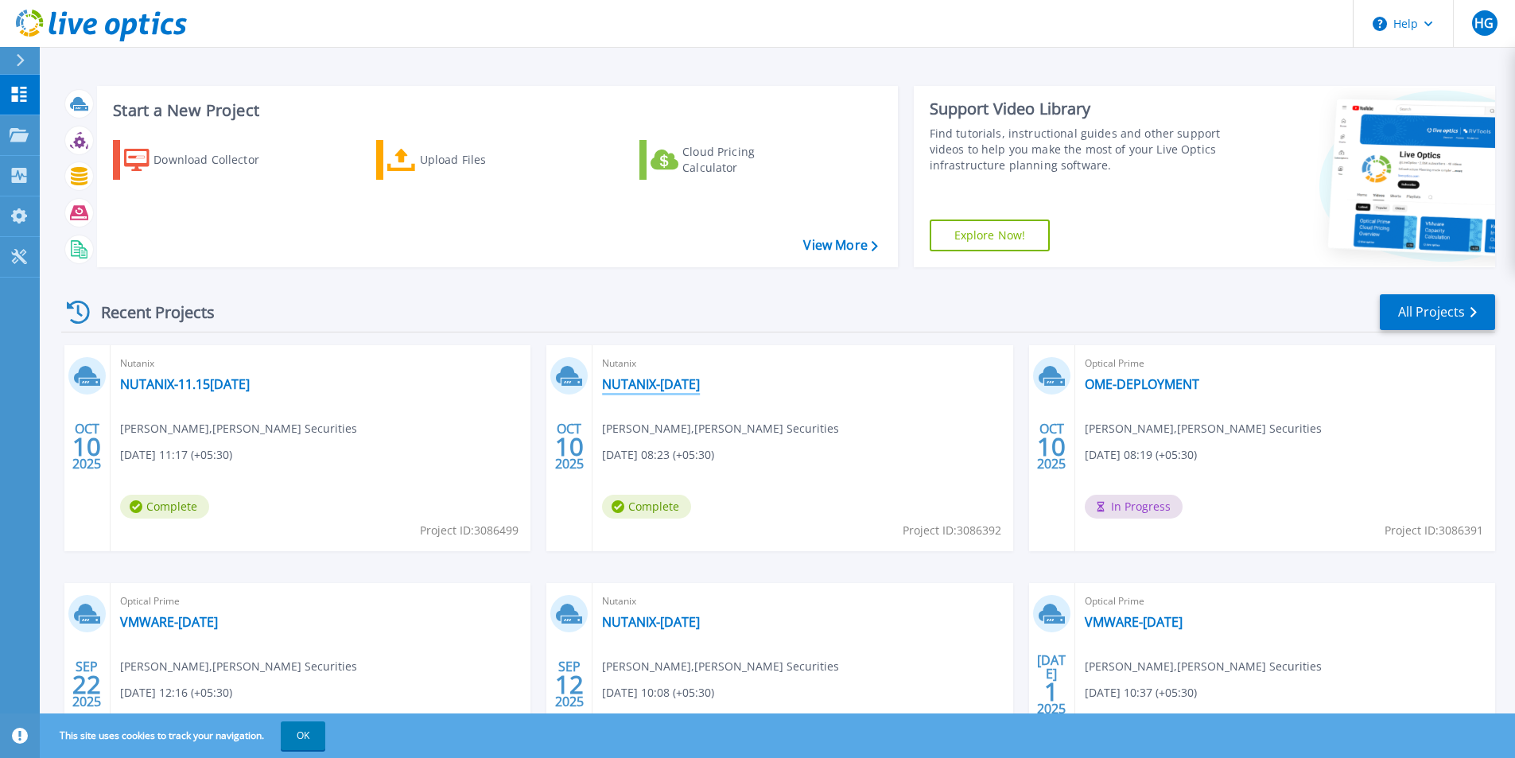
click at [669, 386] on link "NUTANIX-[DATE]" at bounding box center [651, 384] width 98 height 16
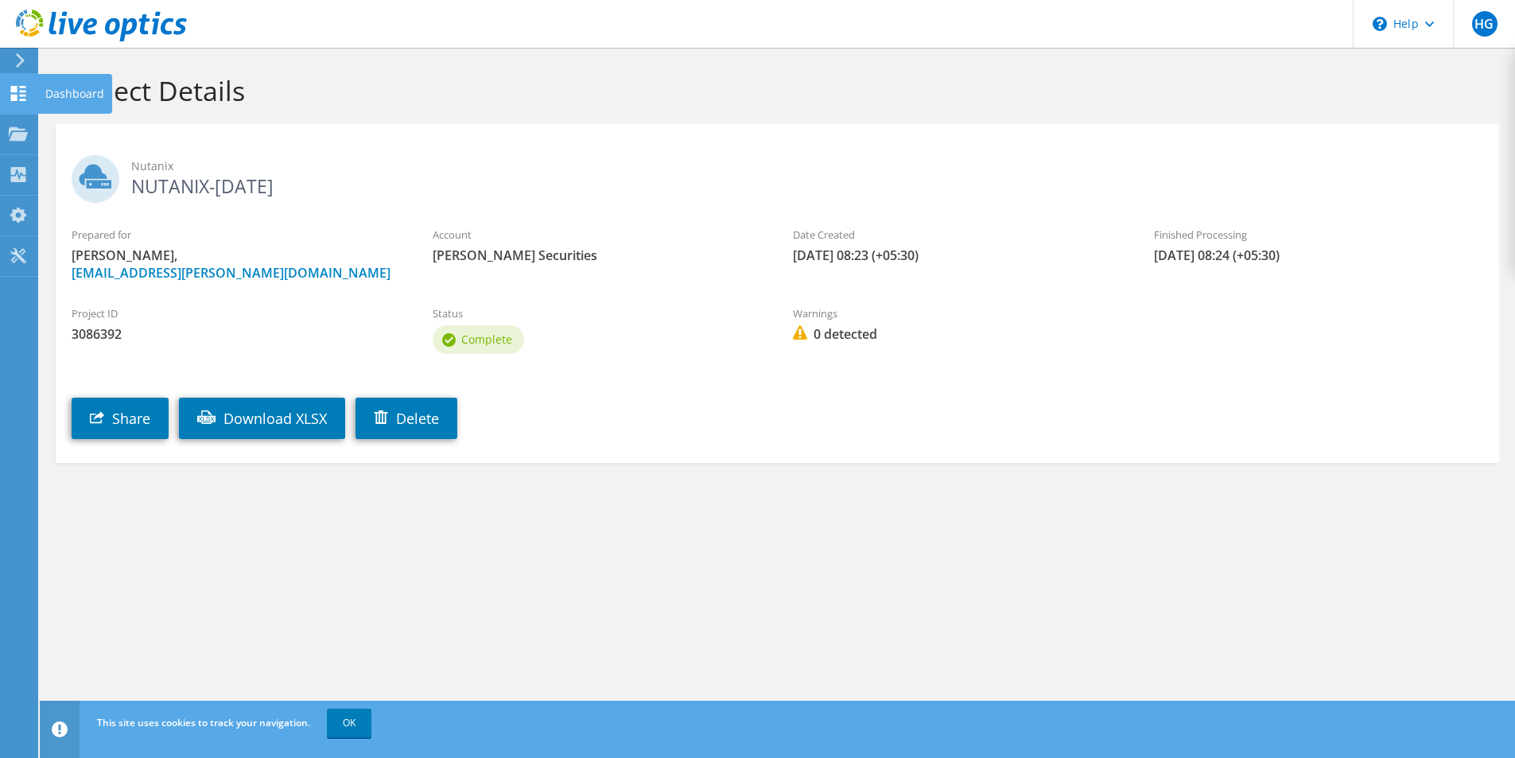
click at [84, 92] on div "Dashboard" at bounding box center [74, 94] width 75 height 40
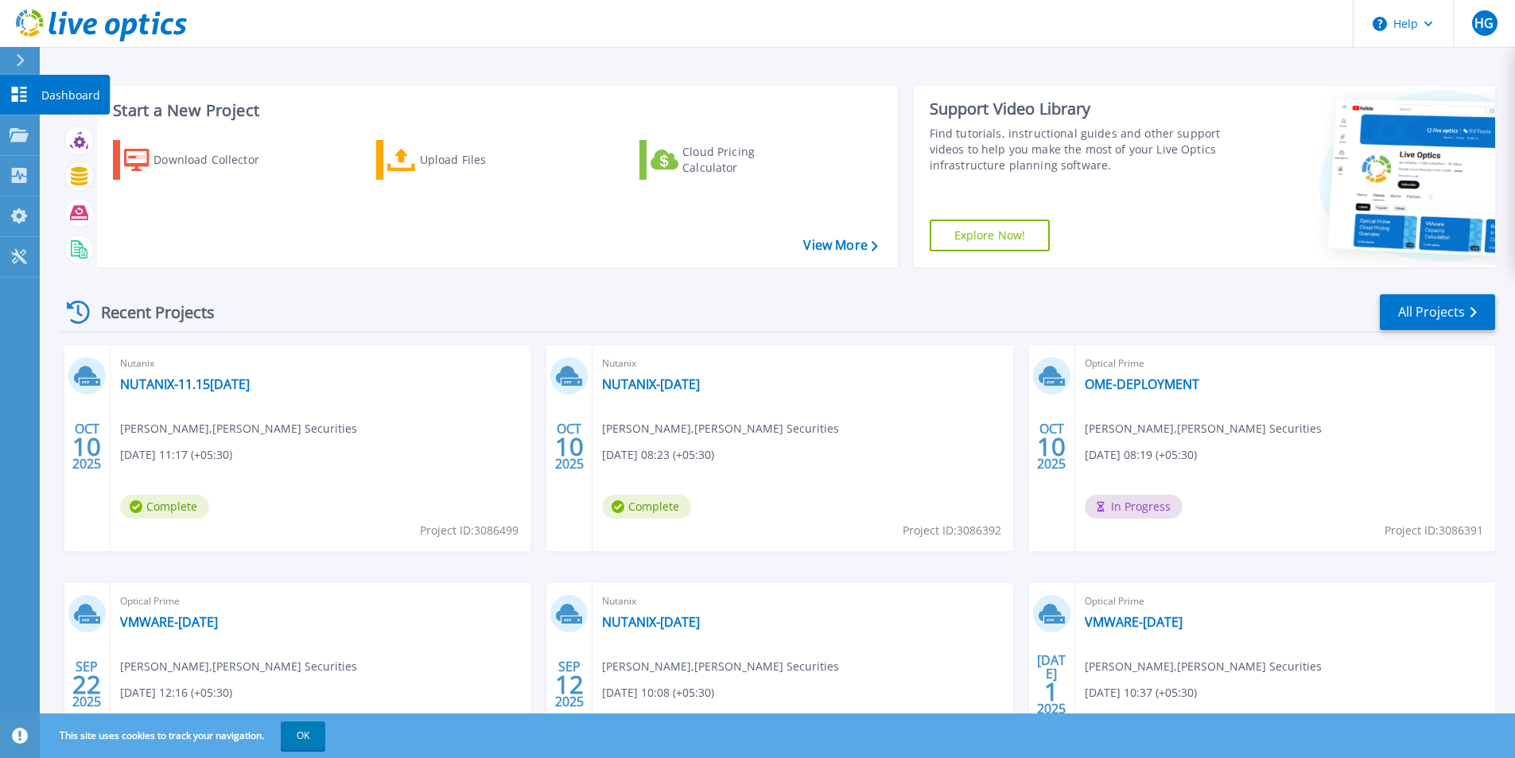
click at [67, 90] on p "Dashboard" at bounding box center [70, 95] width 59 height 41
